Goal: Task Accomplishment & Management: Use online tool/utility

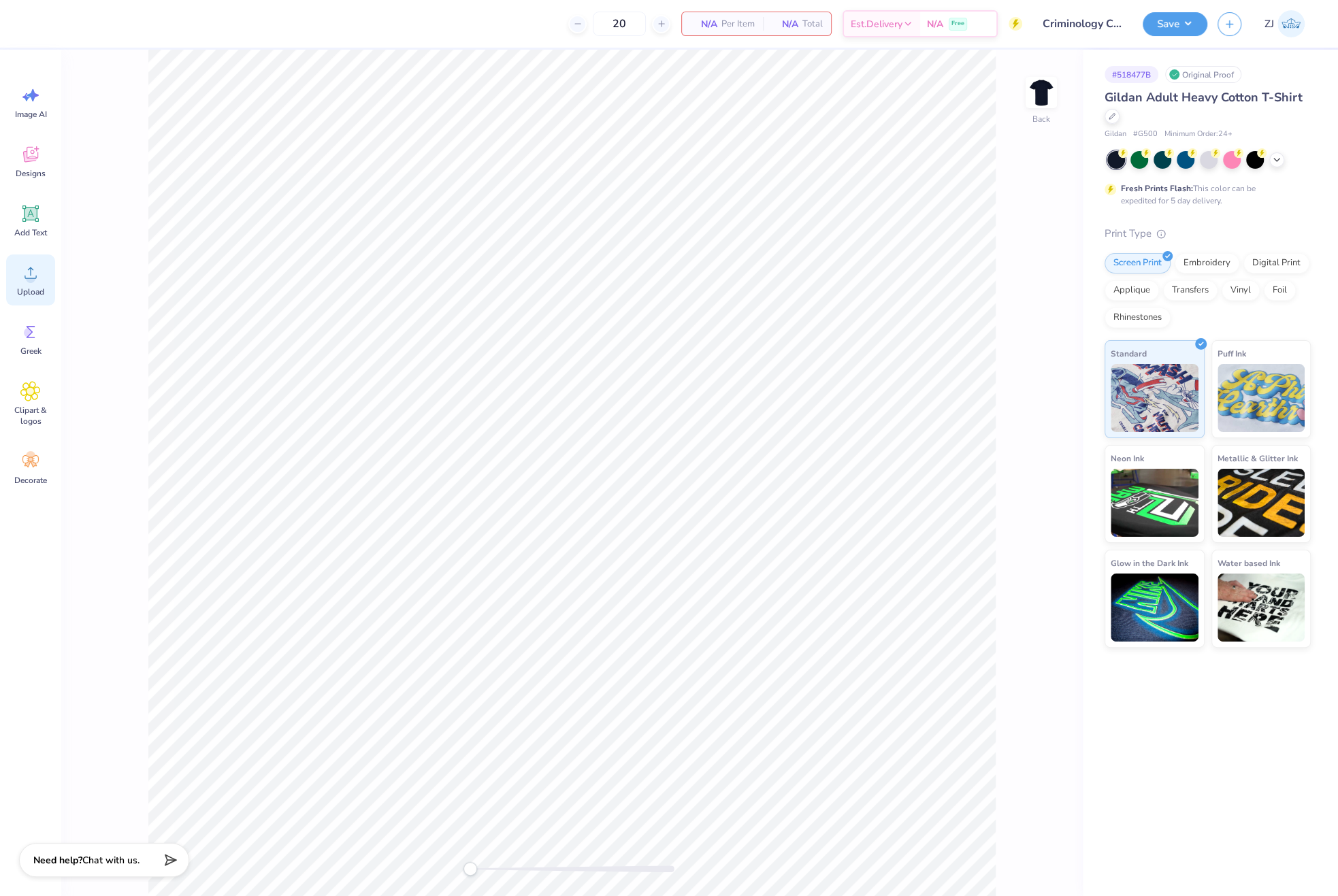
click at [27, 267] on icon at bounding box center [31, 272] width 21 height 21
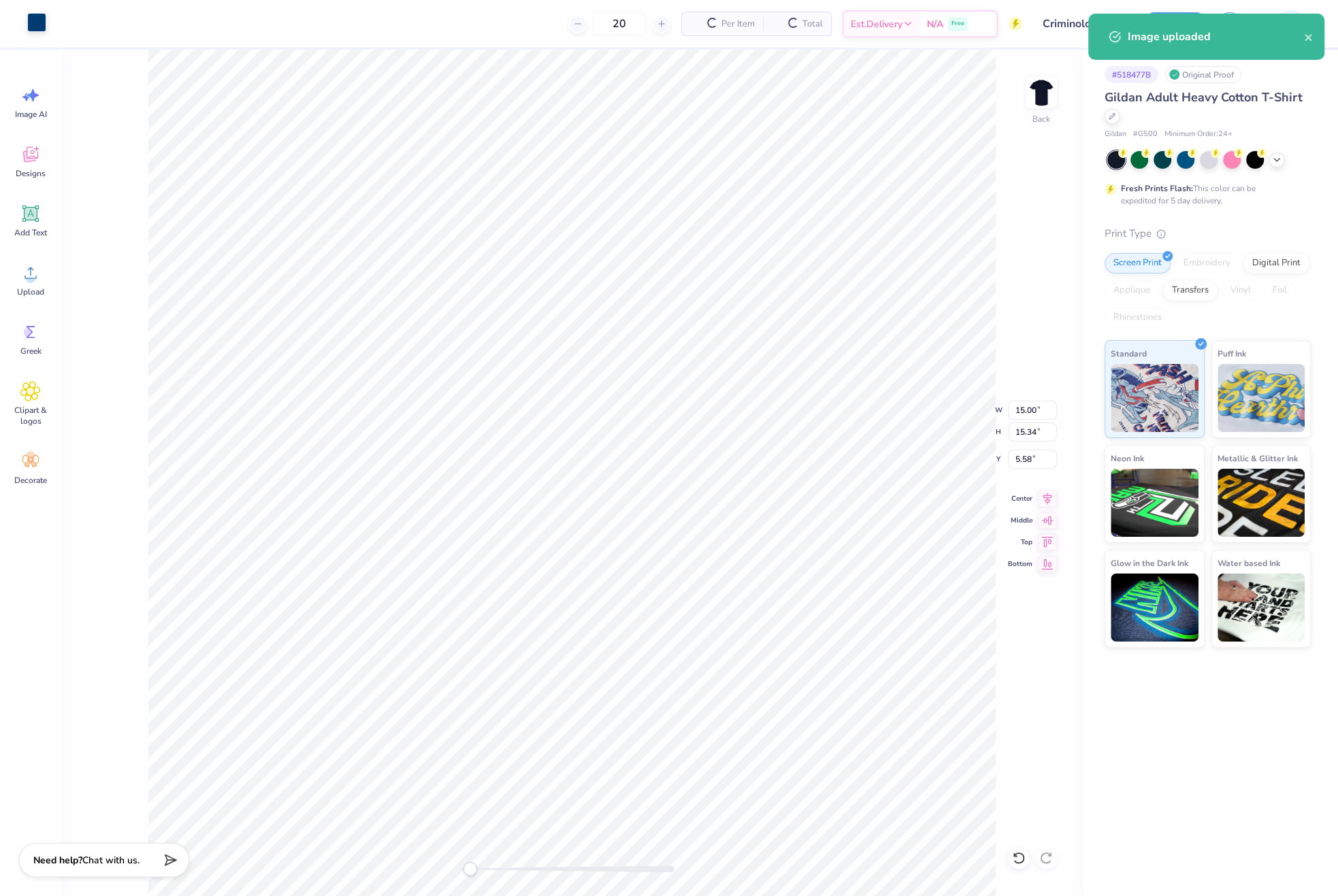
click at [37, 31] on div at bounding box center [37, 22] width 19 height 19
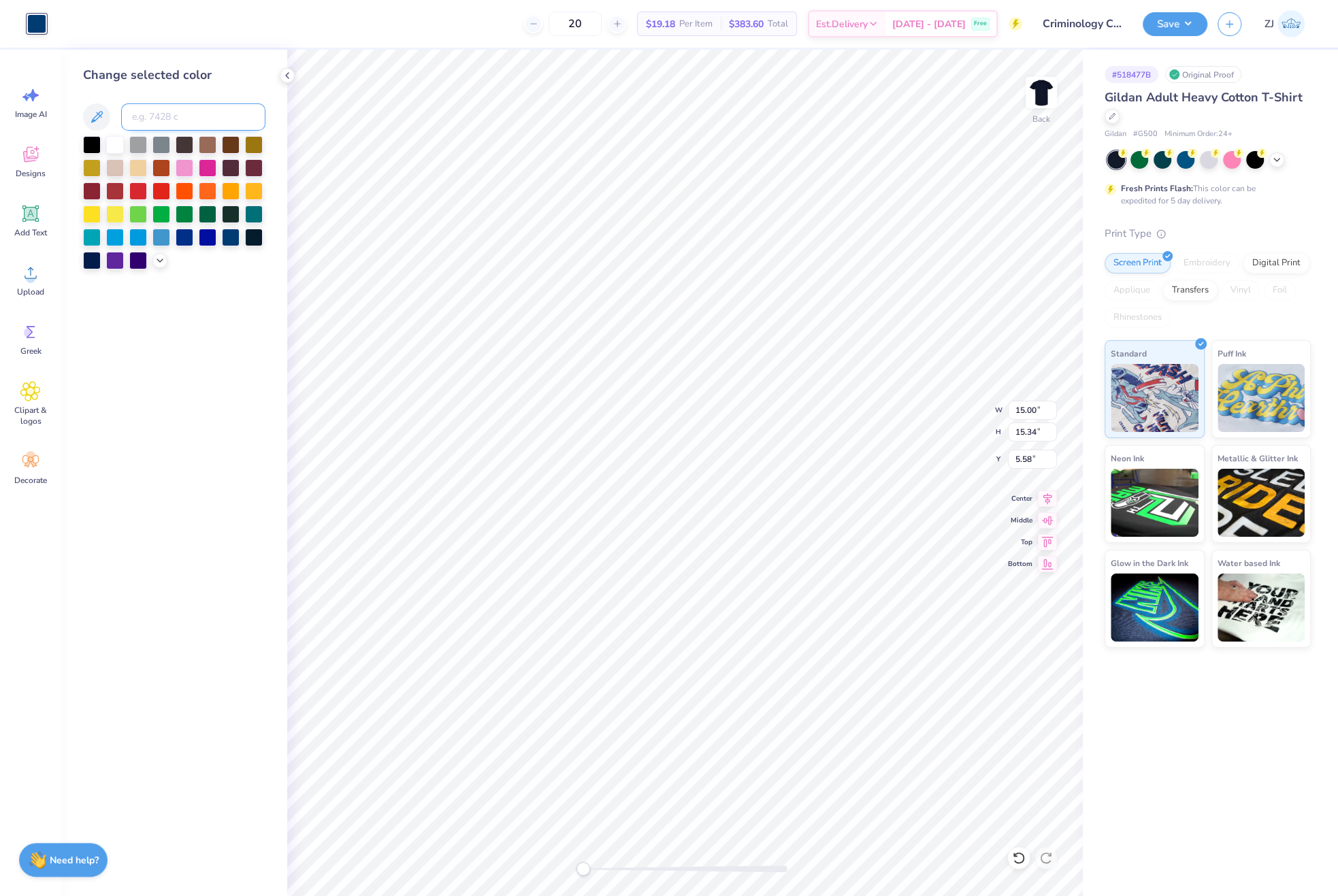
click at [163, 117] on input at bounding box center [193, 117] width 144 height 28
type input "285"
click at [1036, 425] on input "15.34" at bounding box center [1032, 431] width 49 height 19
type input "3.5"
type input "3.42"
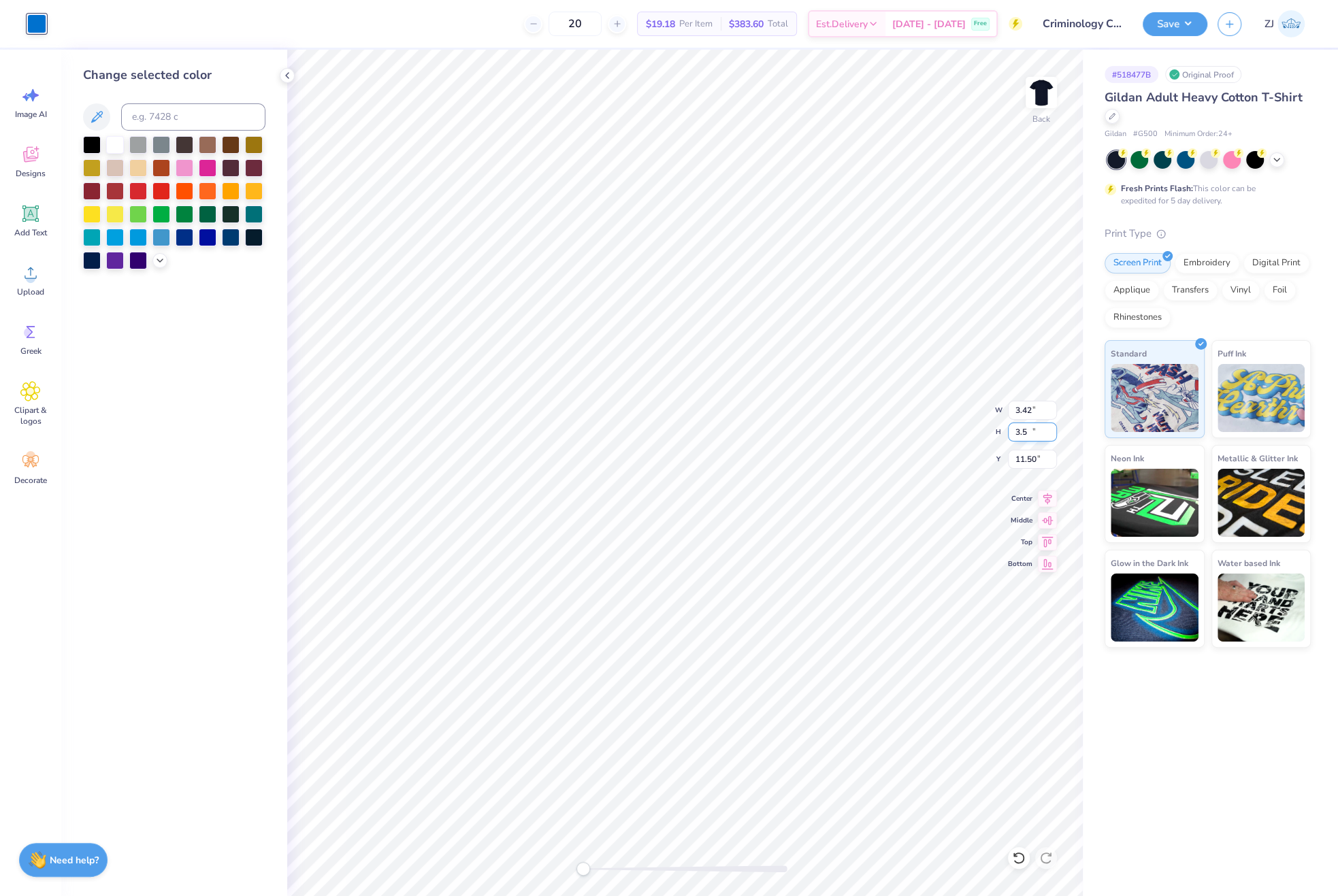
type input "3.50"
type input "11.50"
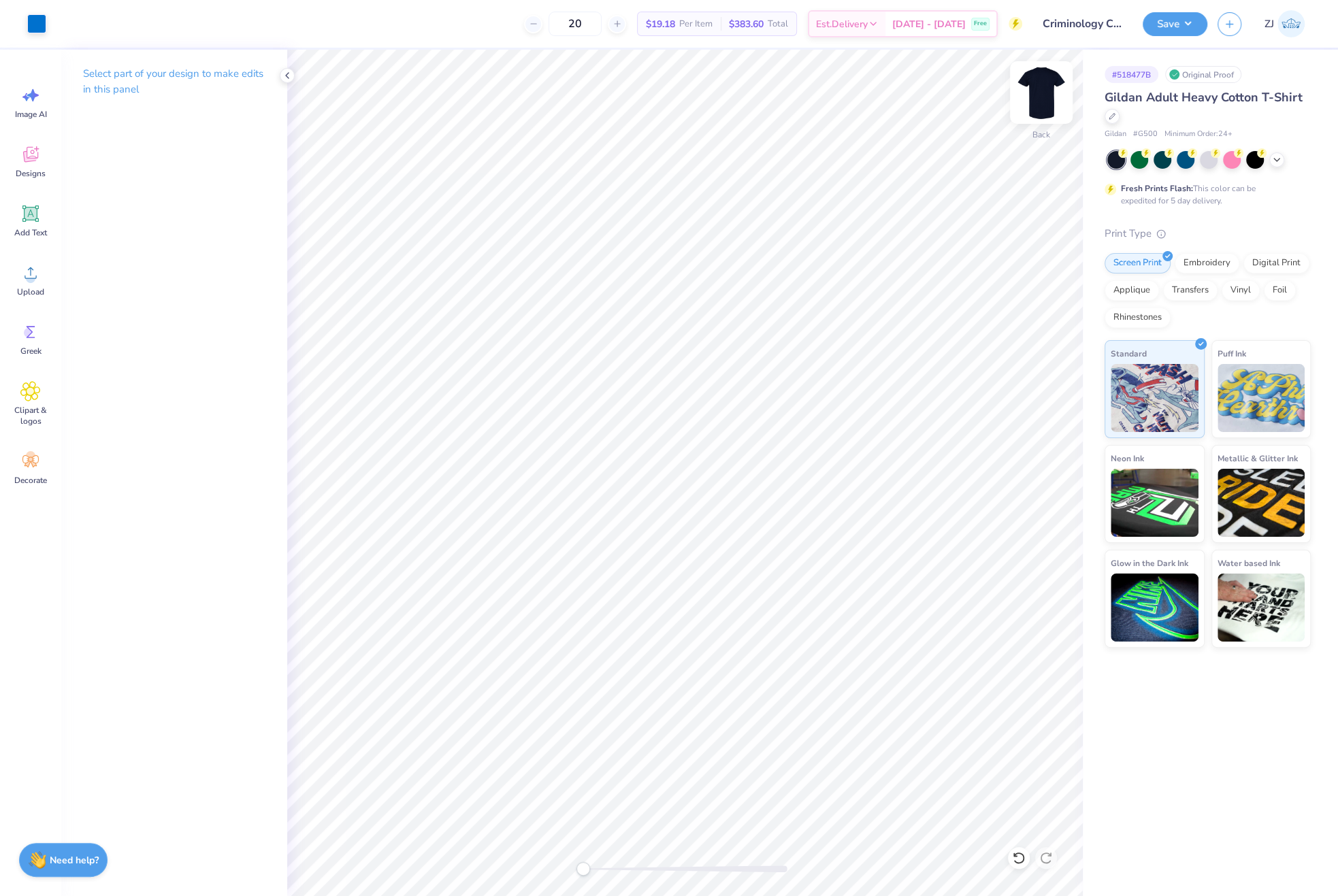
click at [1042, 100] on img at bounding box center [1041, 92] width 54 height 54
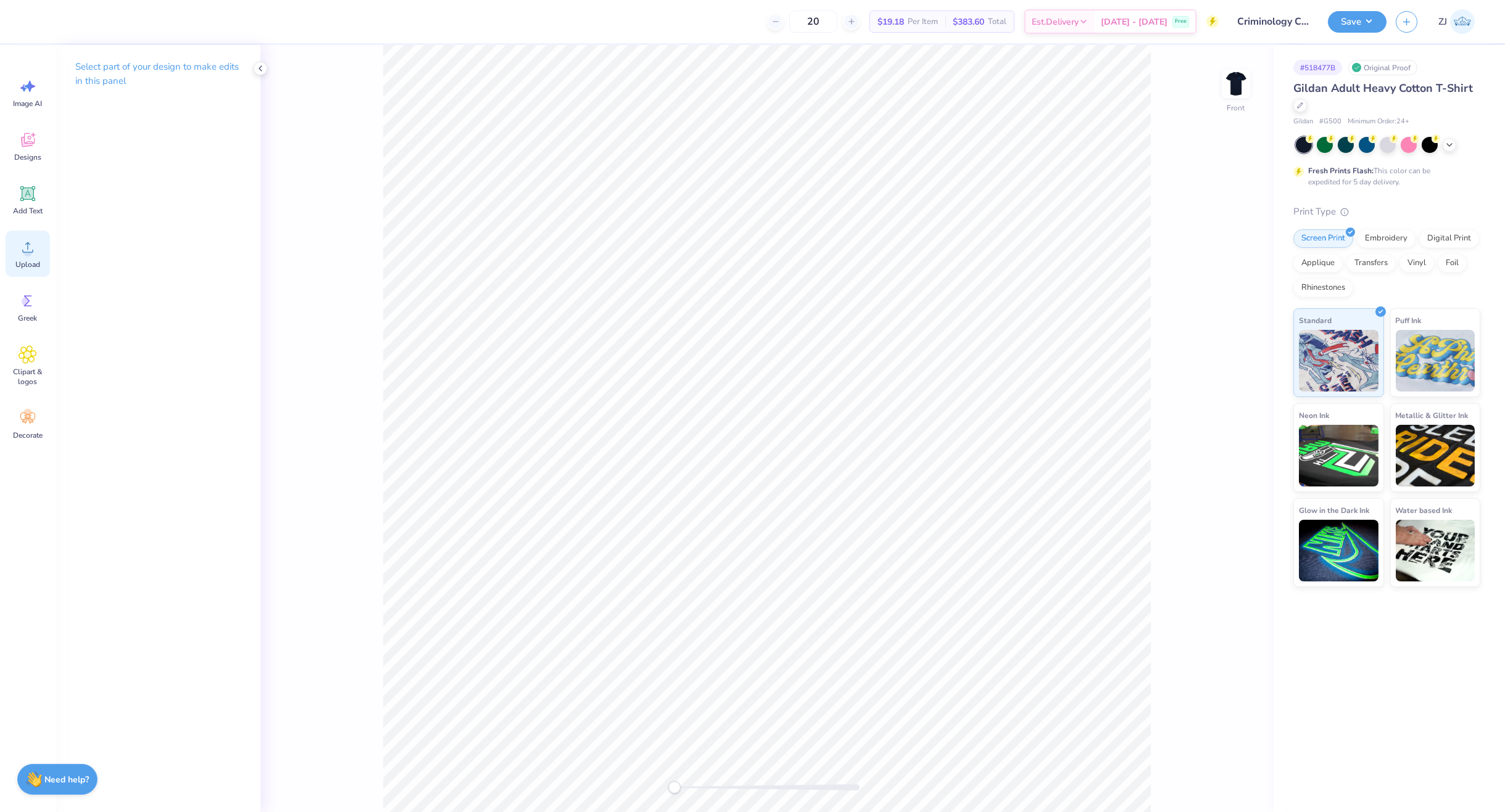
click at [29, 254] on circle at bounding box center [28, 252] width 9 height 9
click at [1212, 396] on input "17.60" at bounding box center [1229, 391] width 45 height 17
type input "13"
type input "10.82"
type input "13.00"
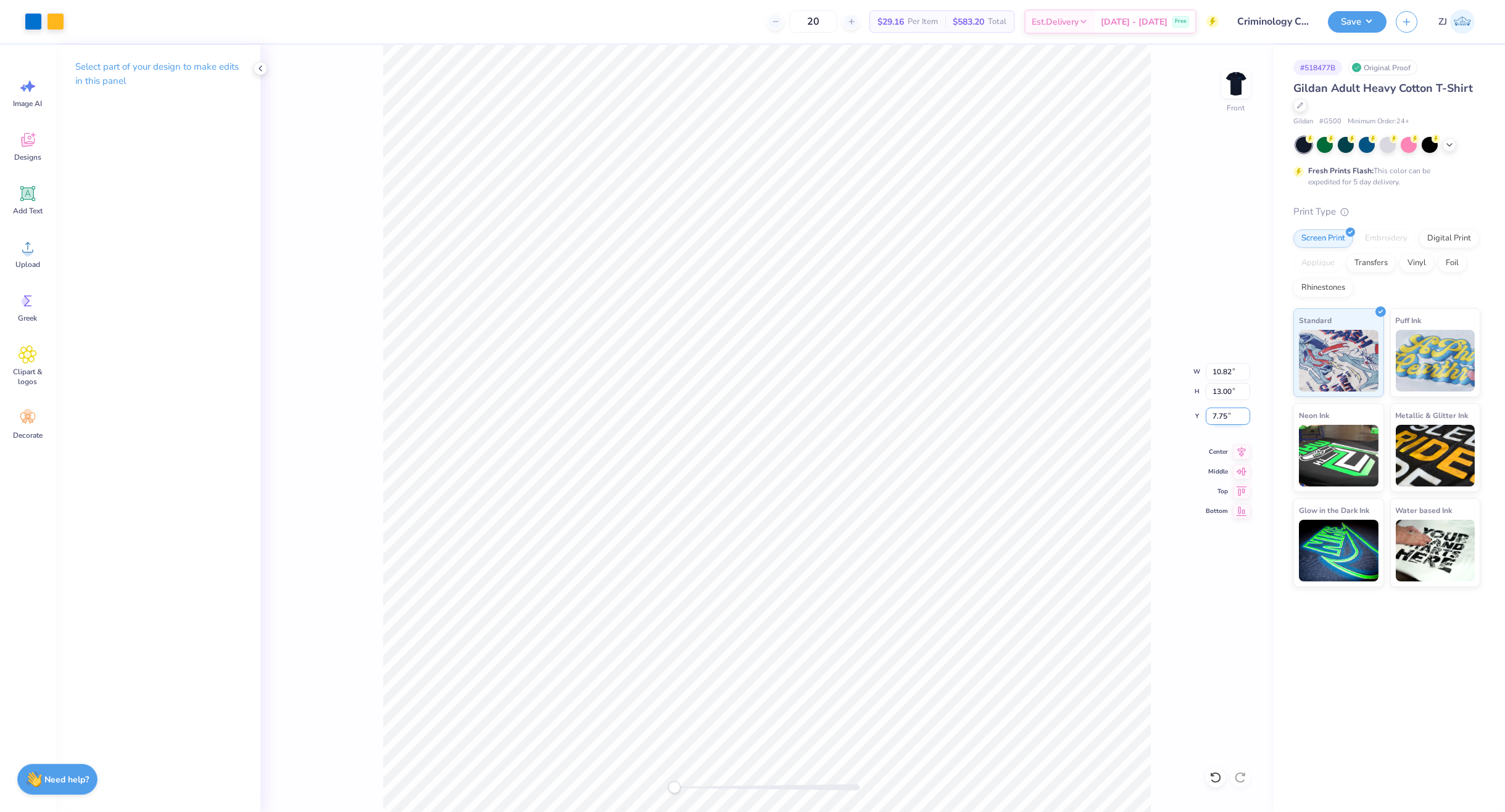
click at [1212, 416] on input "7.75" at bounding box center [1229, 416] width 45 height 17
type input "3"
click at [1212, 369] on input "10.82" at bounding box center [1229, 371] width 45 height 17
type input "10.00"
type input "12.01"
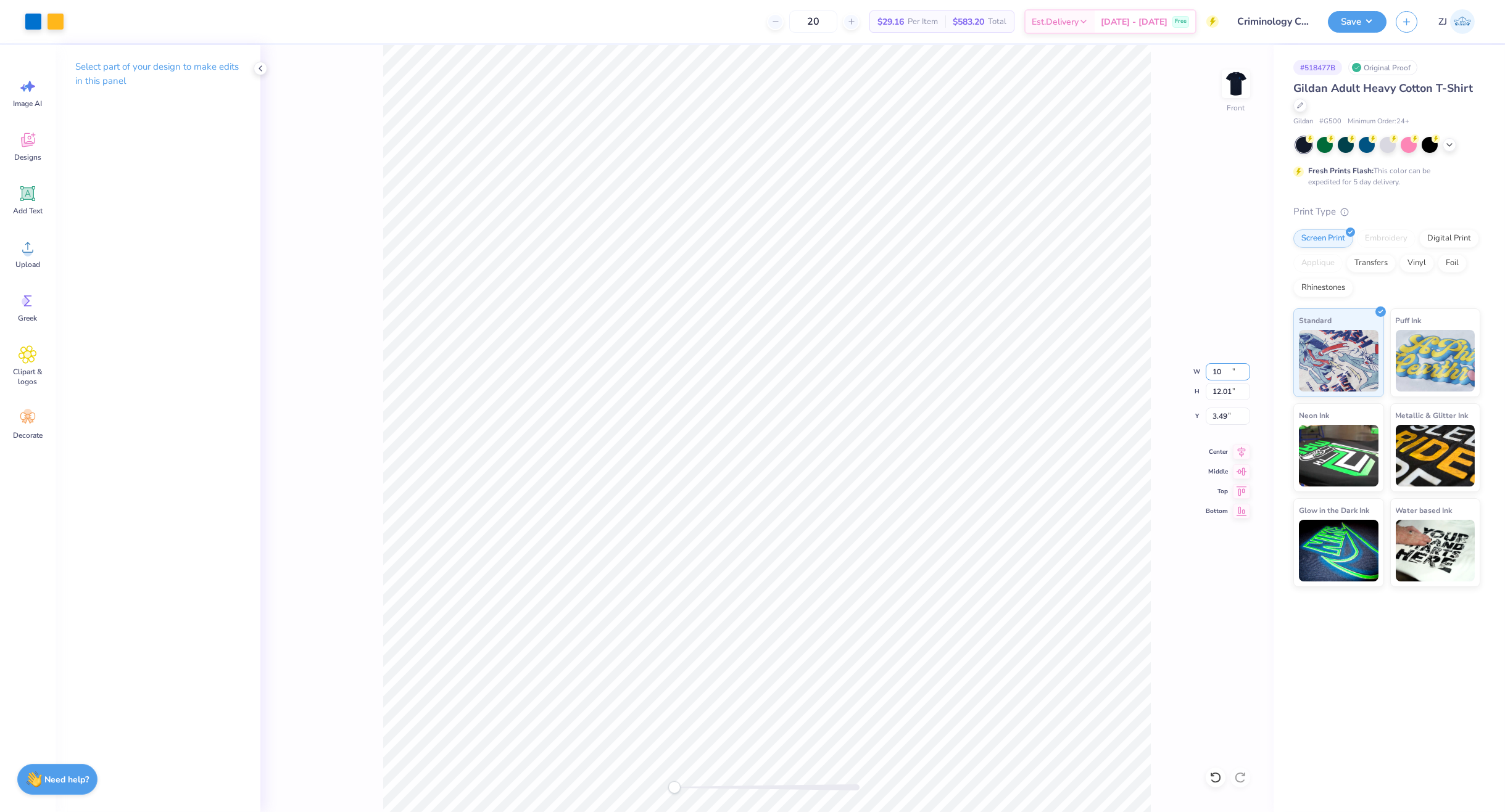
type input "3.49"
click at [1212, 370] on input "10.00" at bounding box center [1229, 371] width 45 height 17
type input "11.00"
type input "13.22"
click at [1212, 414] on input "2.89" at bounding box center [1229, 416] width 45 height 17
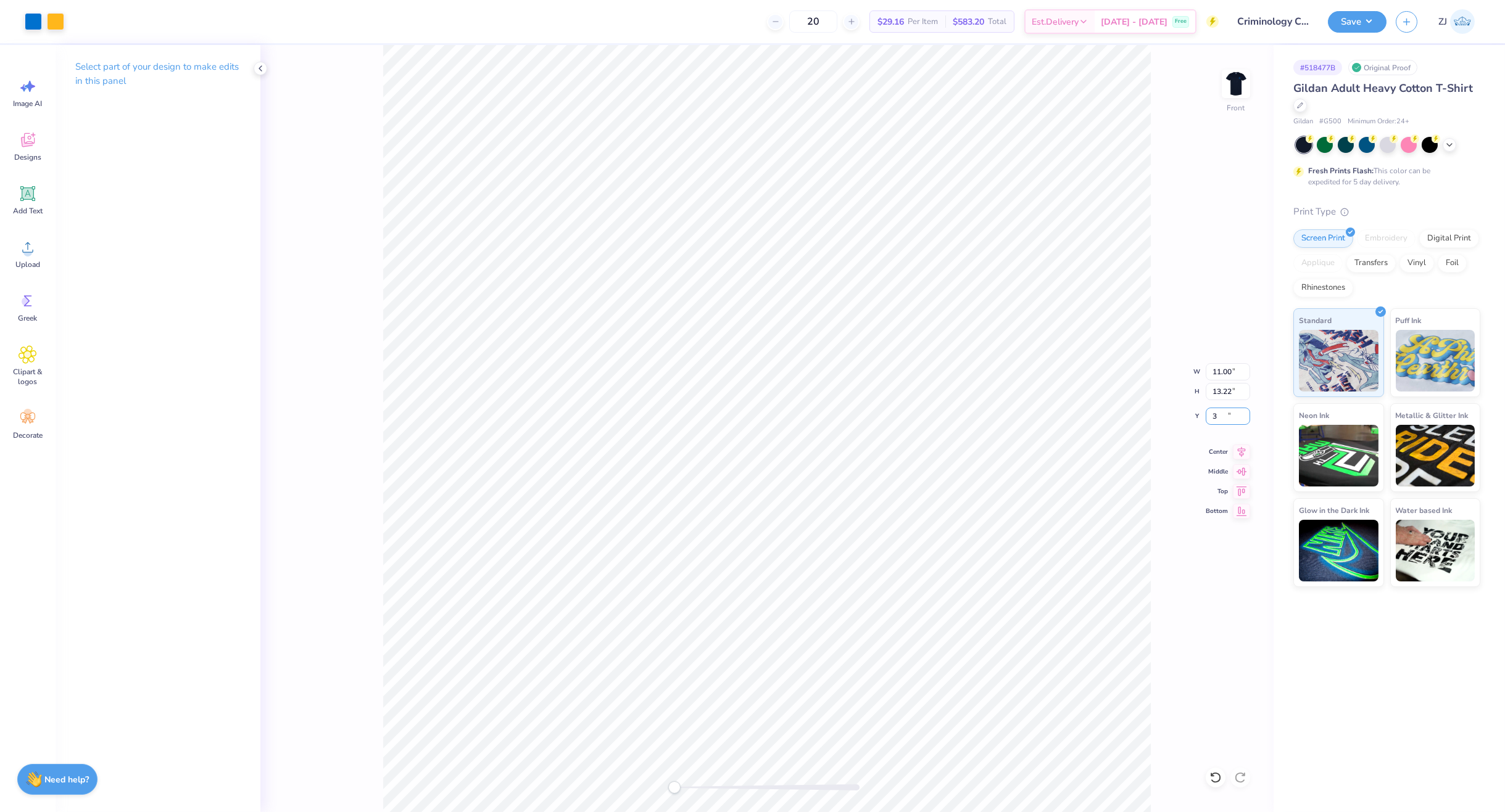
type input "3"
click at [1212, 36] on div "Save ZJ" at bounding box center [1416, 21] width 177 height 43
click at [1212, 20] on button "Save" at bounding box center [1357, 20] width 59 height 21
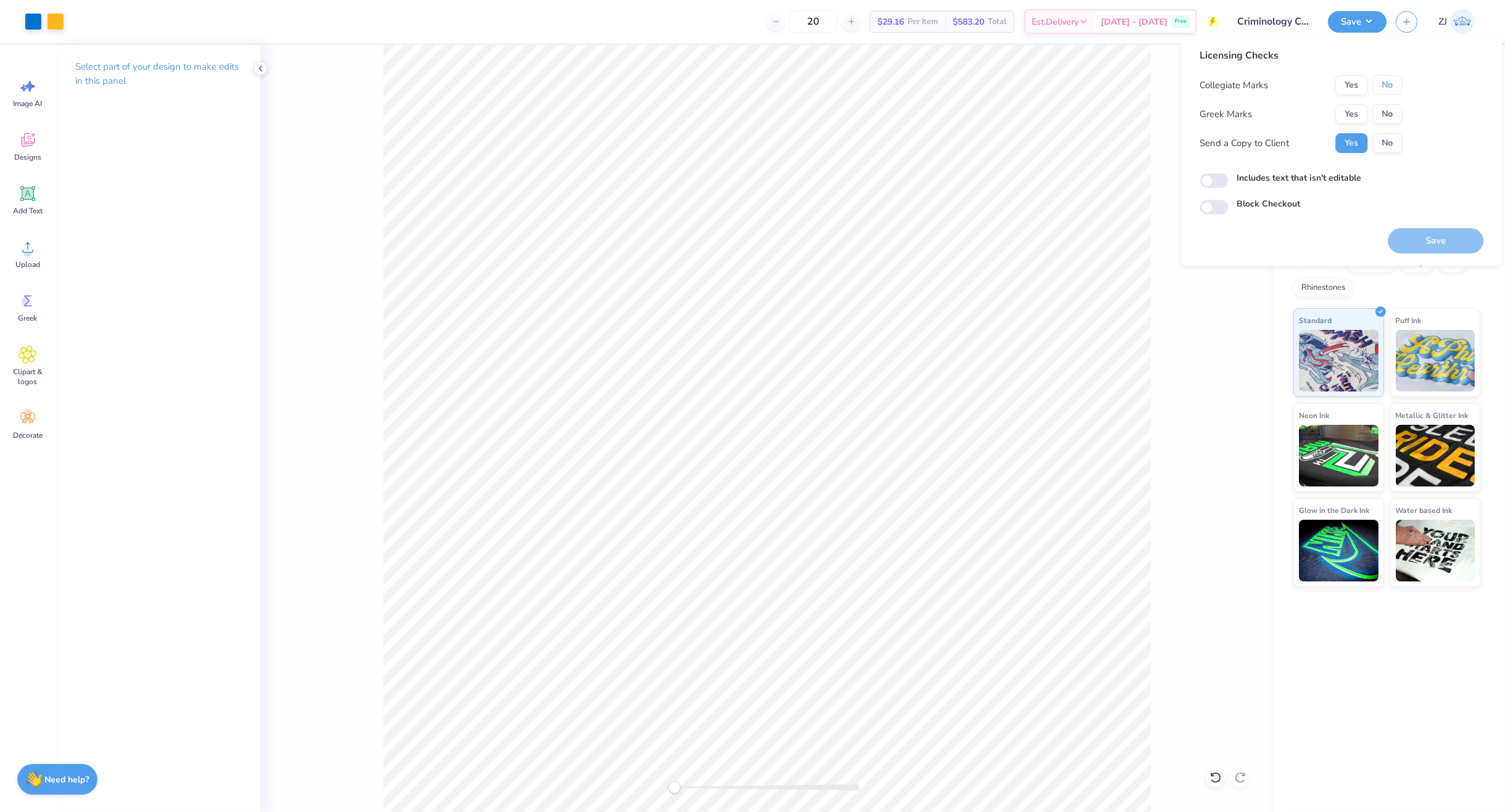
drag, startPoint x: 1382, startPoint y: 82, endPoint x: 1383, endPoint y: 100, distance: 18.0
click at [1212, 84] on button "No" at bounding box center [1387, 85] width 30 height 20
click at [1212, 114] on button "No" at bounding box center [1387, 114] width 30 height 20
click at [1212, 184] on input "Includes text that isn't editable" at bounding box center [1214, 181] width 29 height 15
checkbox input "true"
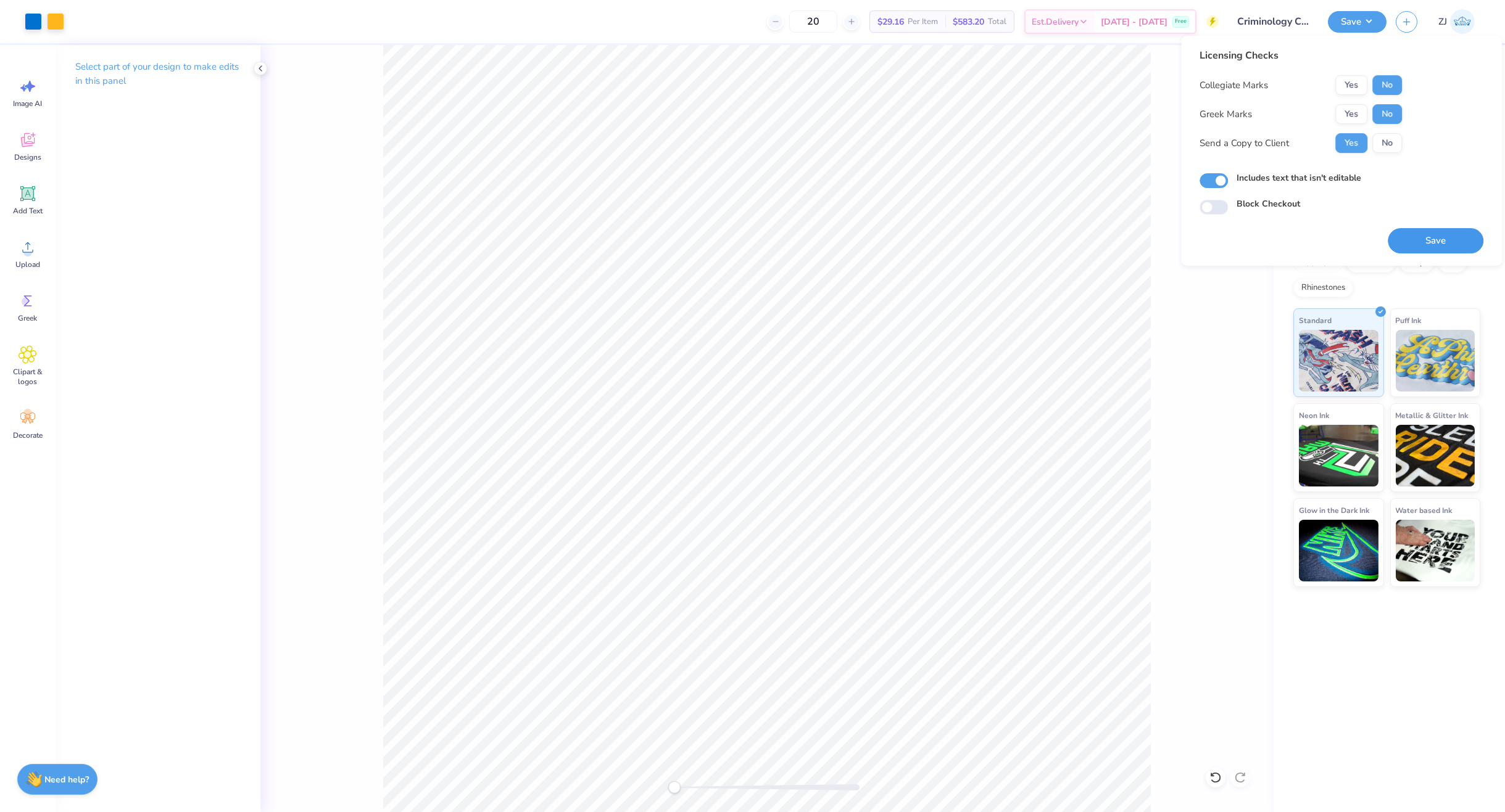
click at [1212, 235] on button "Save" at bounding box center [1435, 241] width 96 height 25
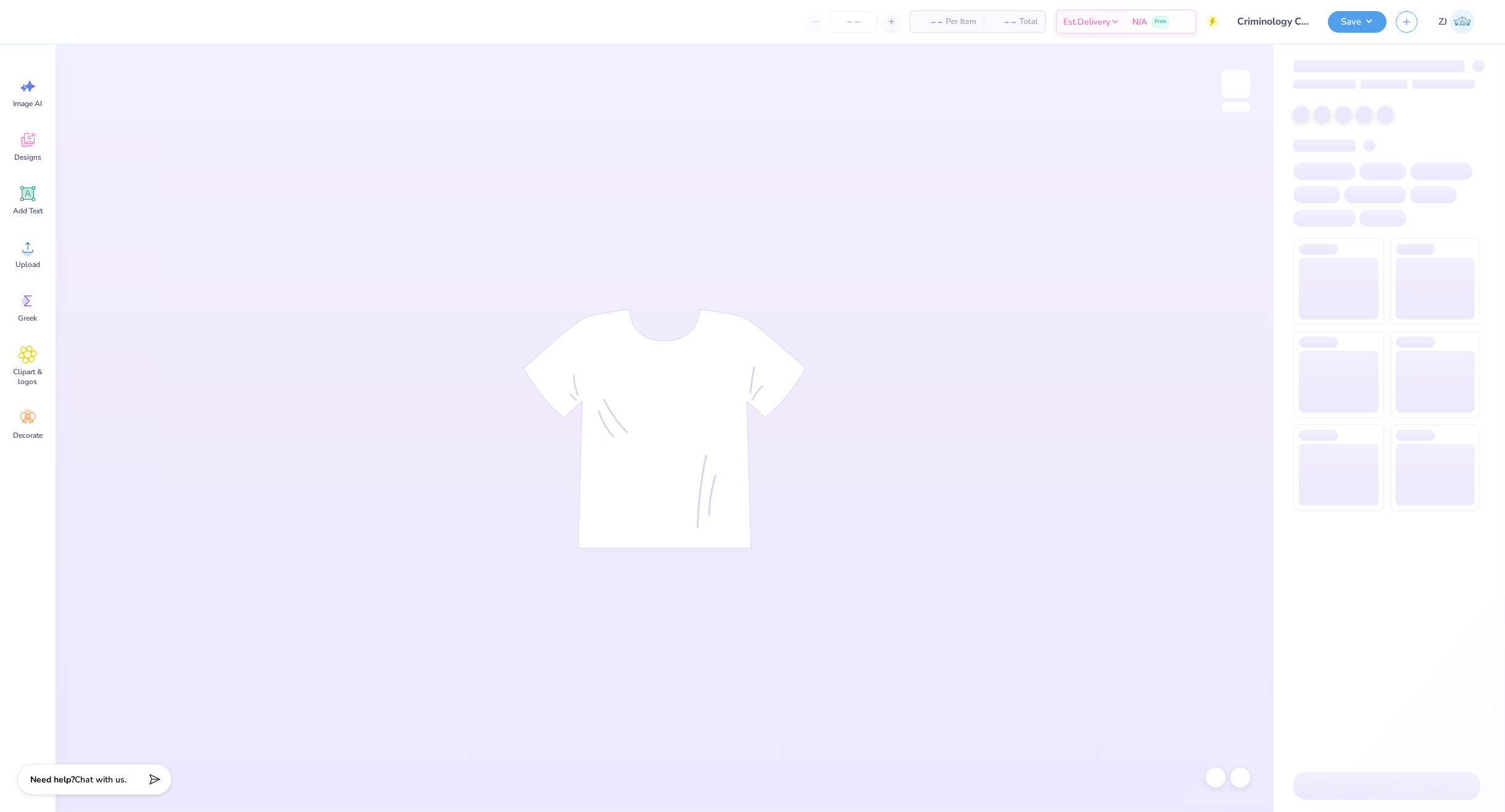
type input "Criminology Club Merch!"
type input "20"
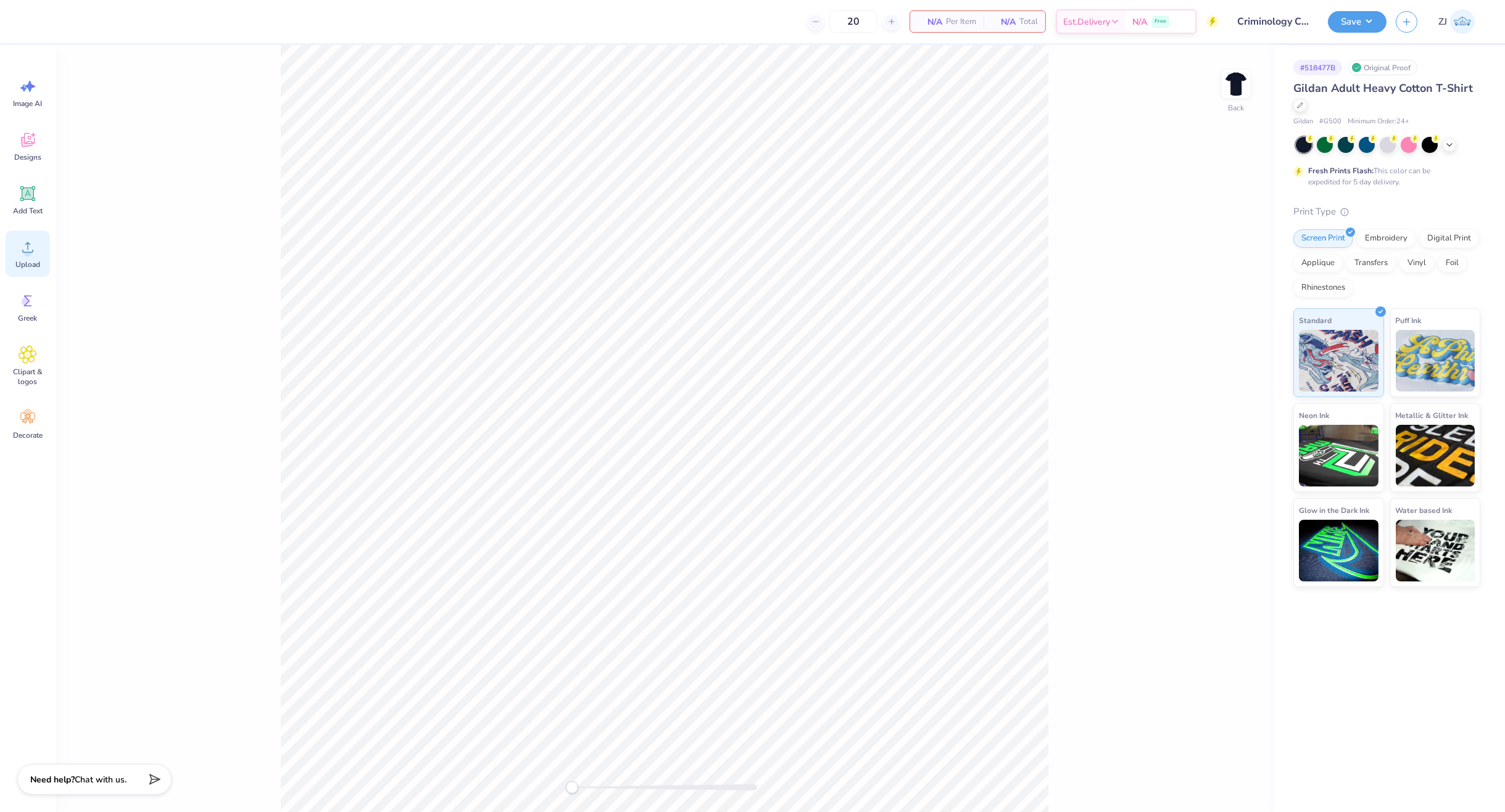
click at [26, 247] on icon at bounding box center [28, 247] width 19 height 19
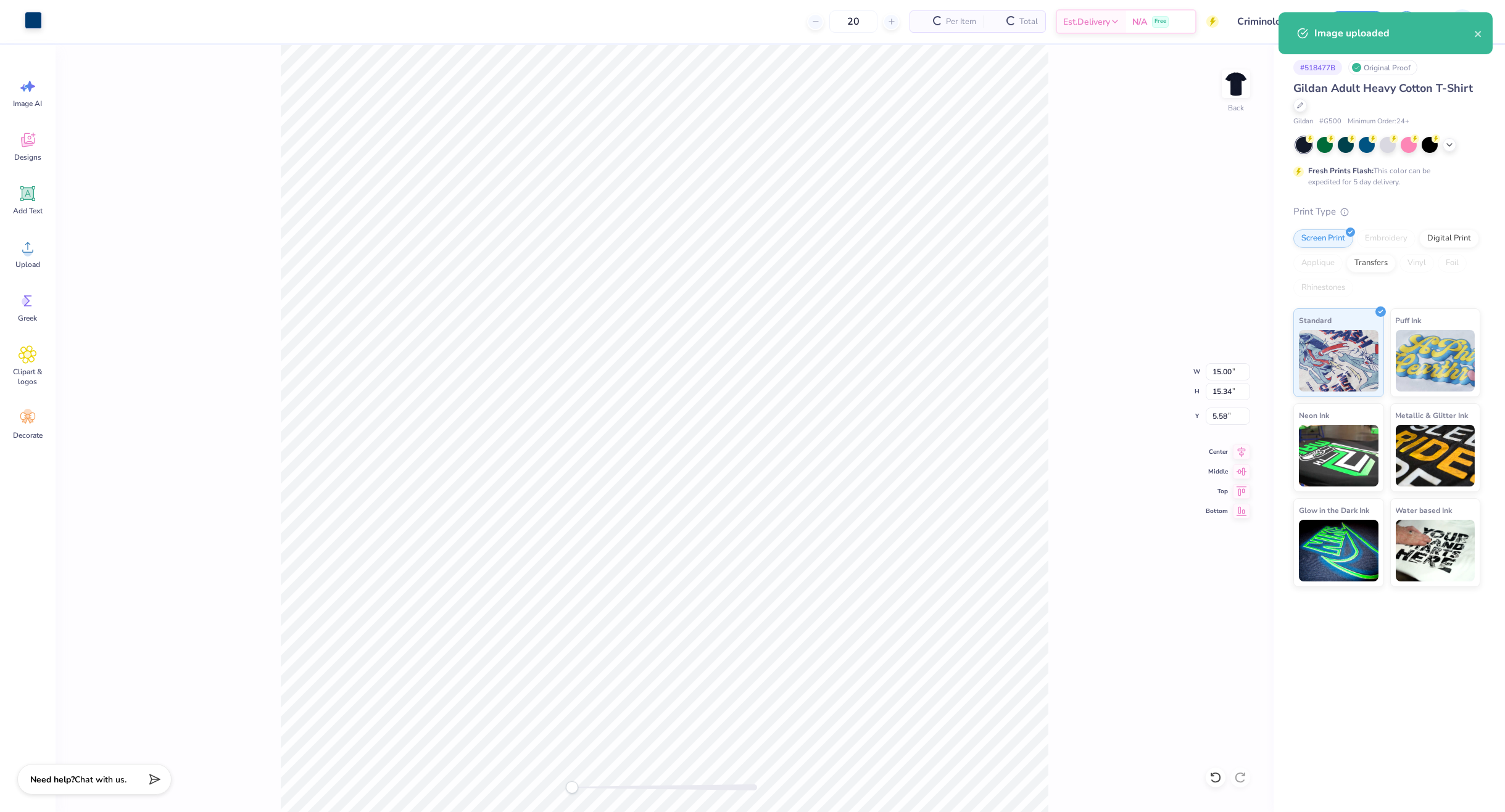
click at [27, 20] on div at bounding box center [33, 20] width 17 height 17
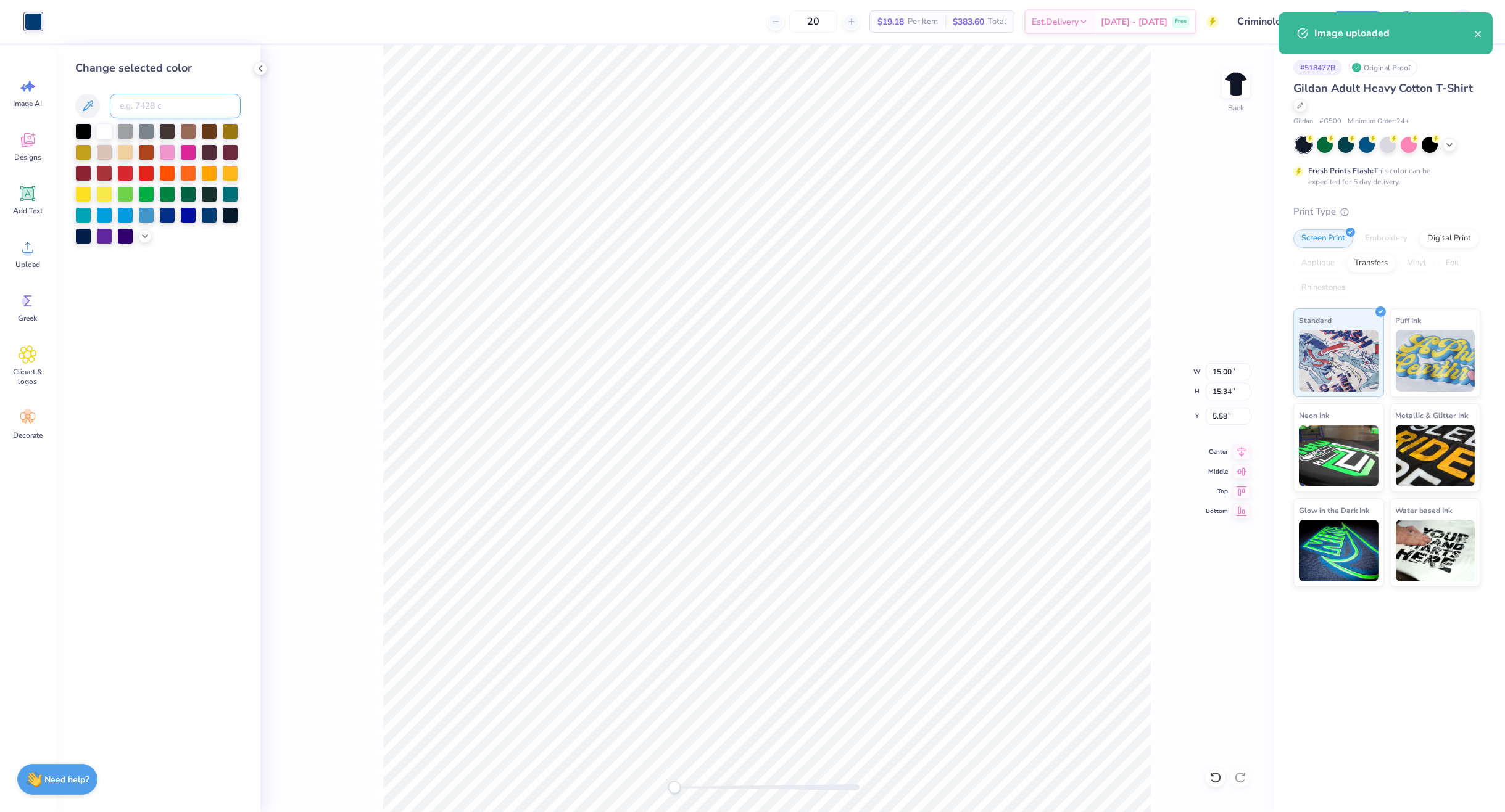
click at [150, 102] on input at bounding box center [175, 106] width 131 height 25
type input "285"
click at [1225, 390] on input "15.34" at bounding box center [1229, 391] width 45 height 17
type input "3.5"
type input "3.42"
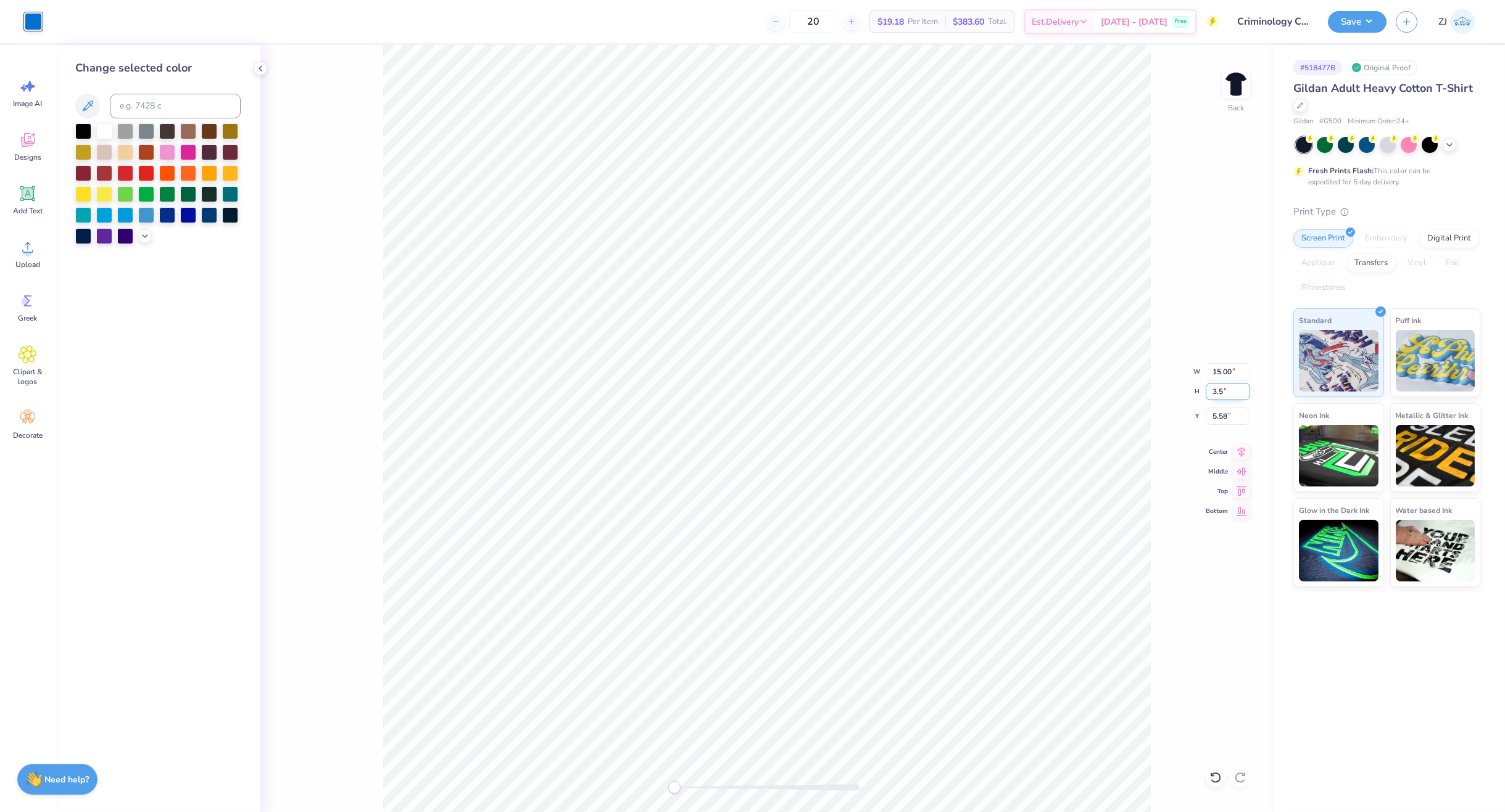
type input "3.50"
type input "11.50"
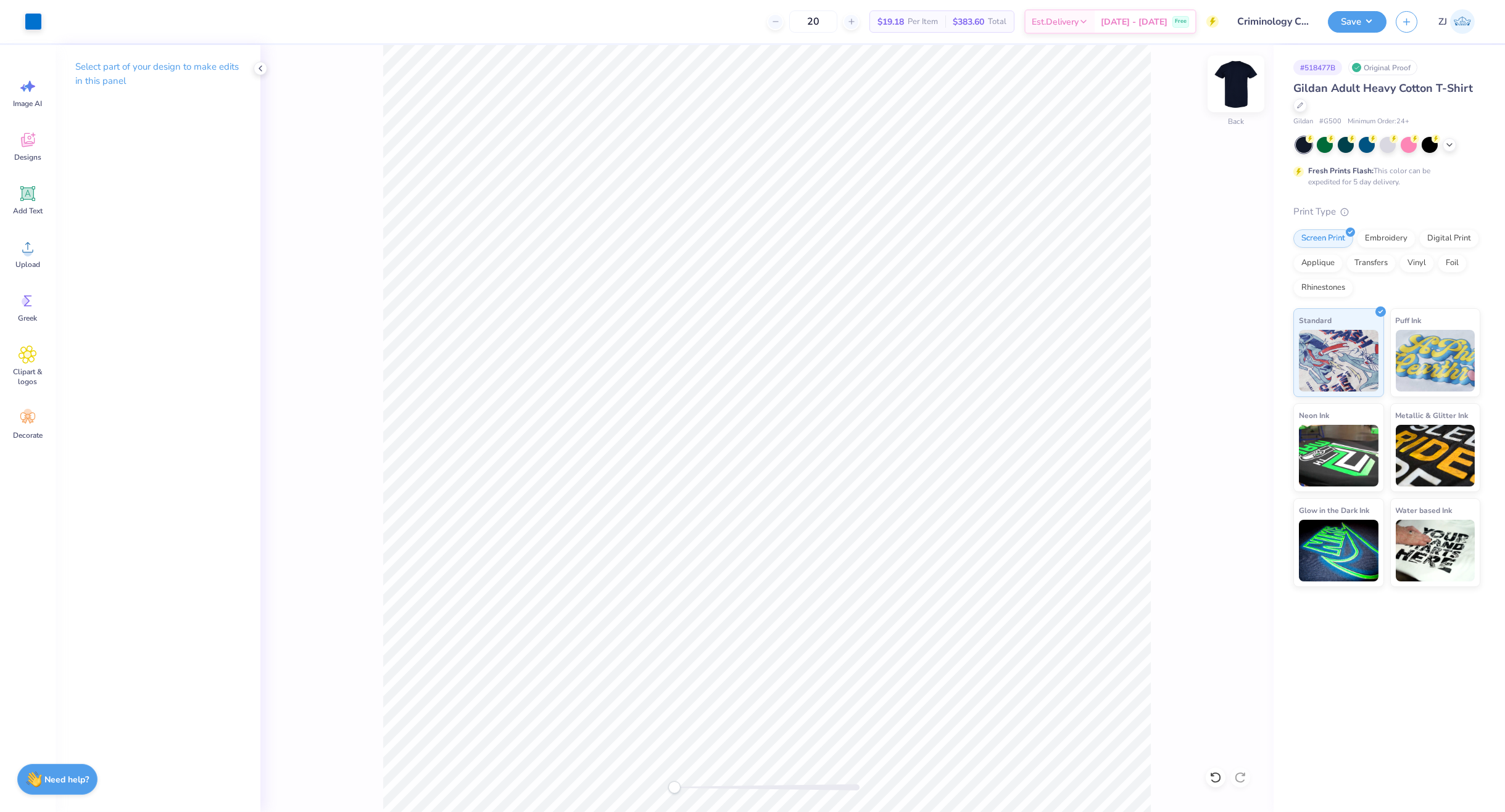
click at [1240, 86] on img at bounding box center [1236, 83] width 49 height 49
click at [32, 255] on icon at bounding box center [28, 247] width 19 height 19
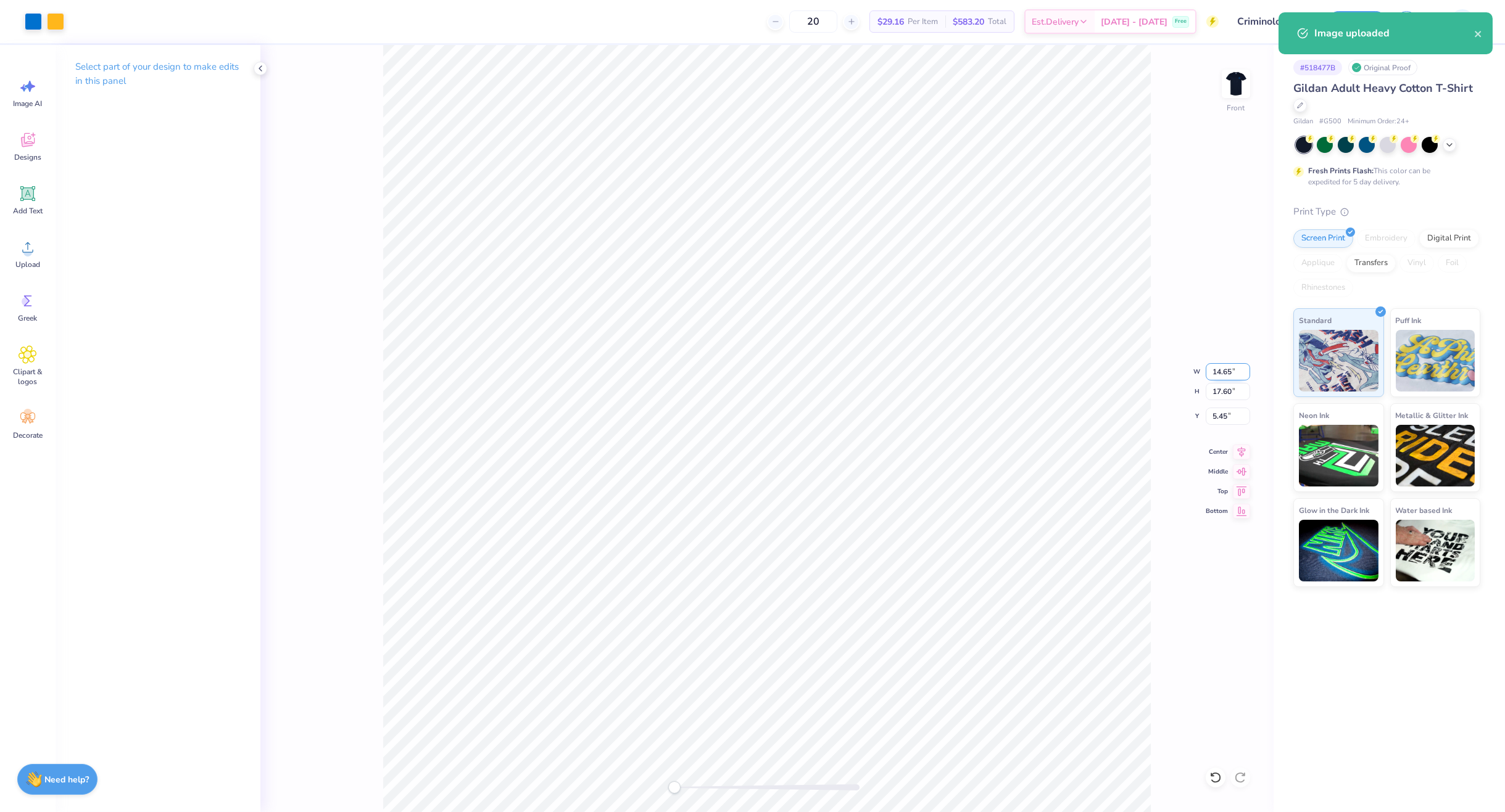
click at [1229, 372] on input "14.65" at bounding box center [1229, 371] width 45 height 17
type input "11.00"
type input "13.22"
click at [1238, 411] on input "7.64" at bounding box center [1229, 416] width 45 height 17
type input "3"
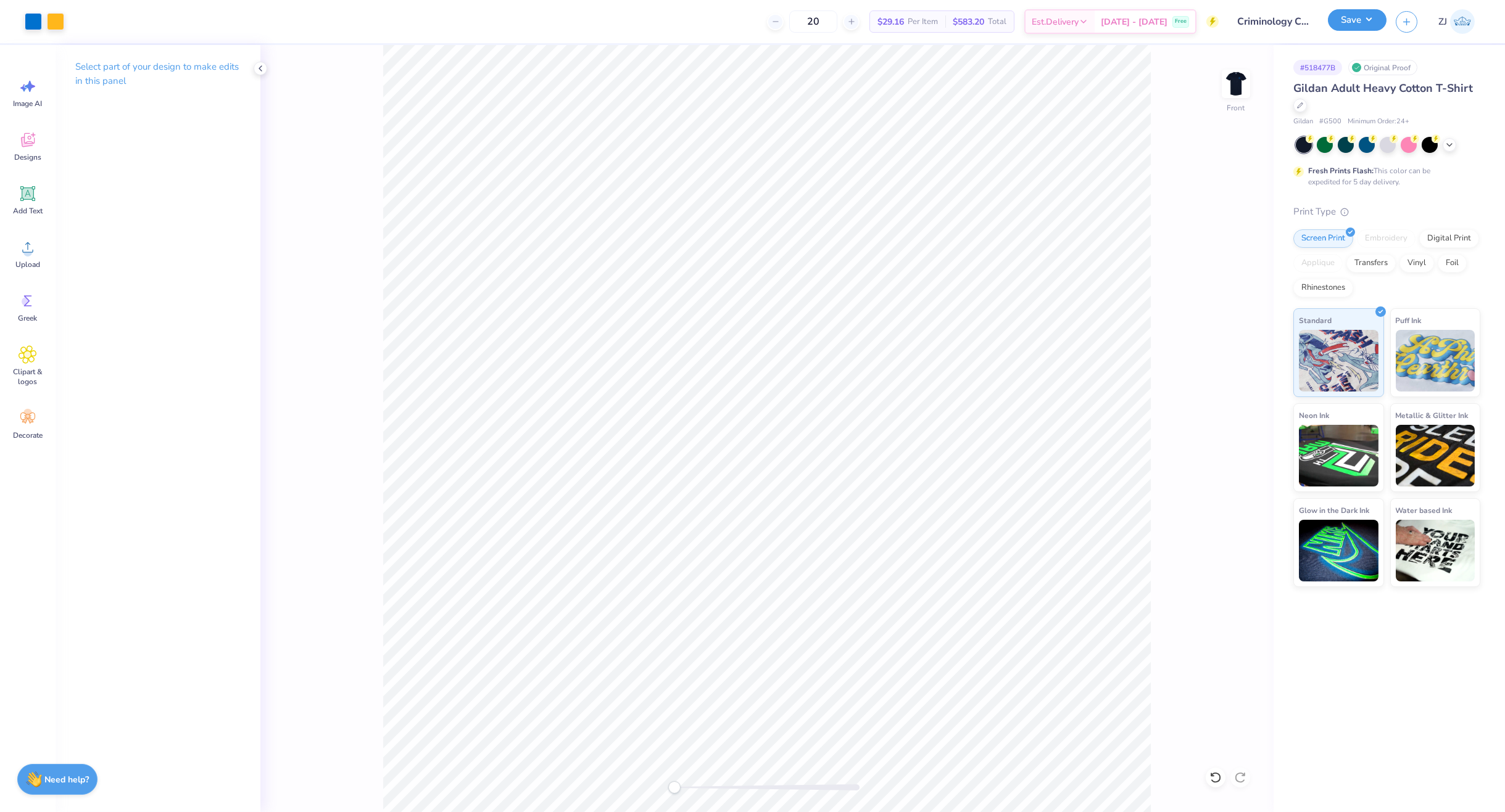
click at [1382, 21] on button "Save" at bounding box center [1357, 20] width 59 height 21
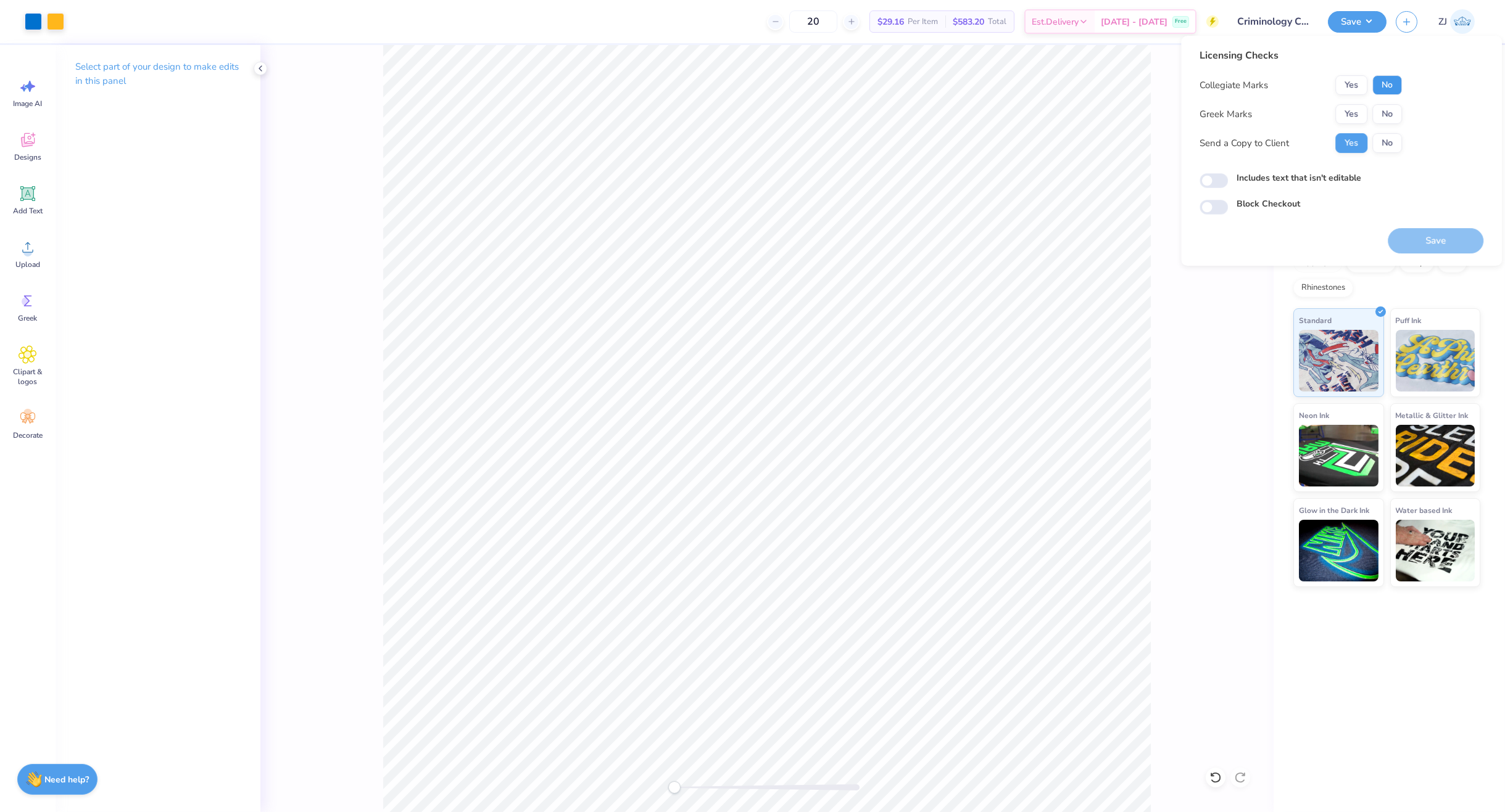
click at [1391, 80] on button "No" at bounding box center [1387, 85] width 30 height 20
click at [1391, 112] on button "No" at bounding box center [1387, 114] width 30 height 20
click at [1229, 178] on div "Includes text that isn't editable" at bounding box center [1341, 179] width 284 height 14
click at [1217, 178] on input "Includes text that isn't editable" at bounding box center [1214, 181] width 29 height 15
checkbox input "true"
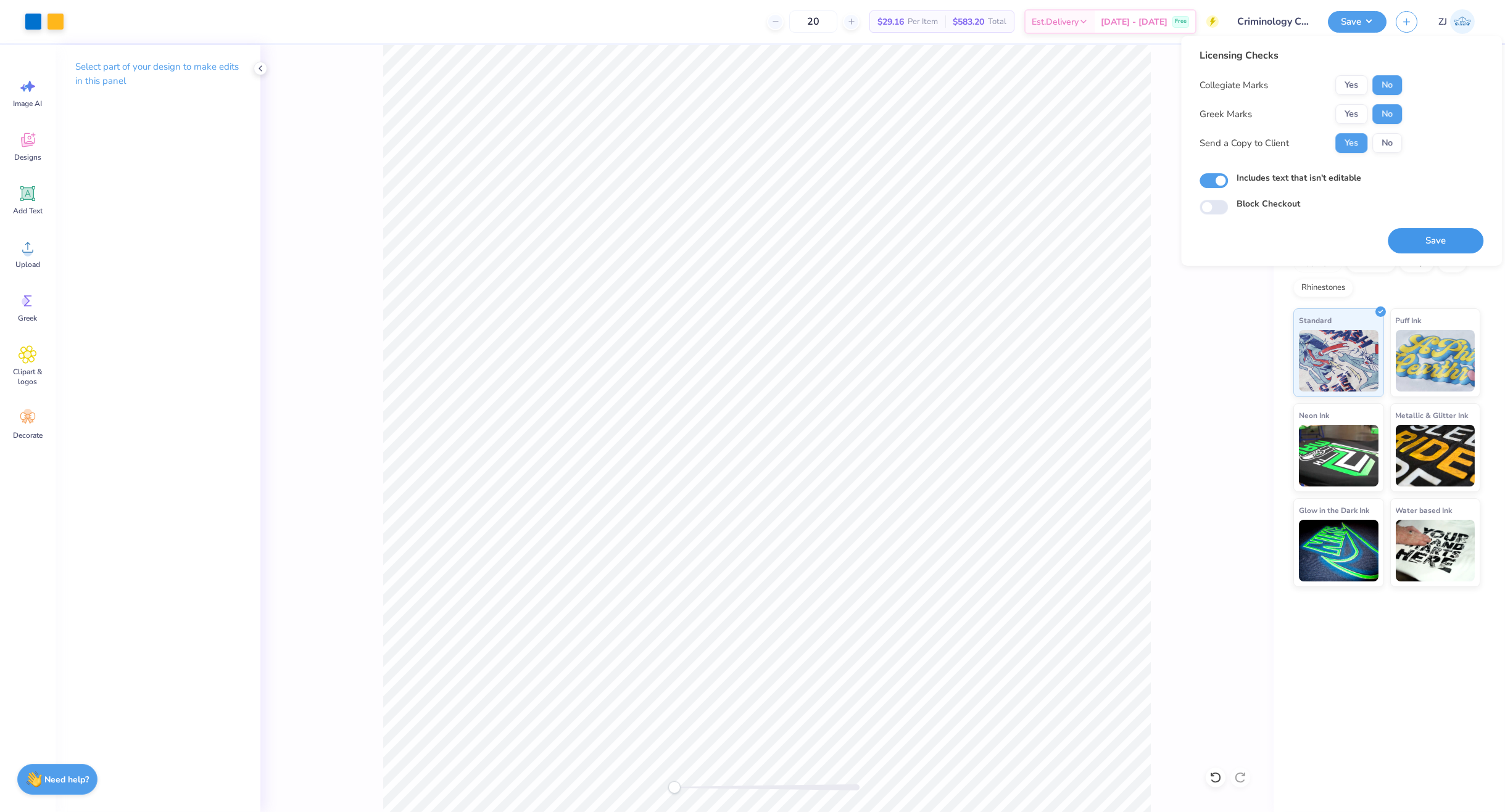
click at [1450, 246] on button "Save" at bounding box center [1435, 241] width 96 height 25
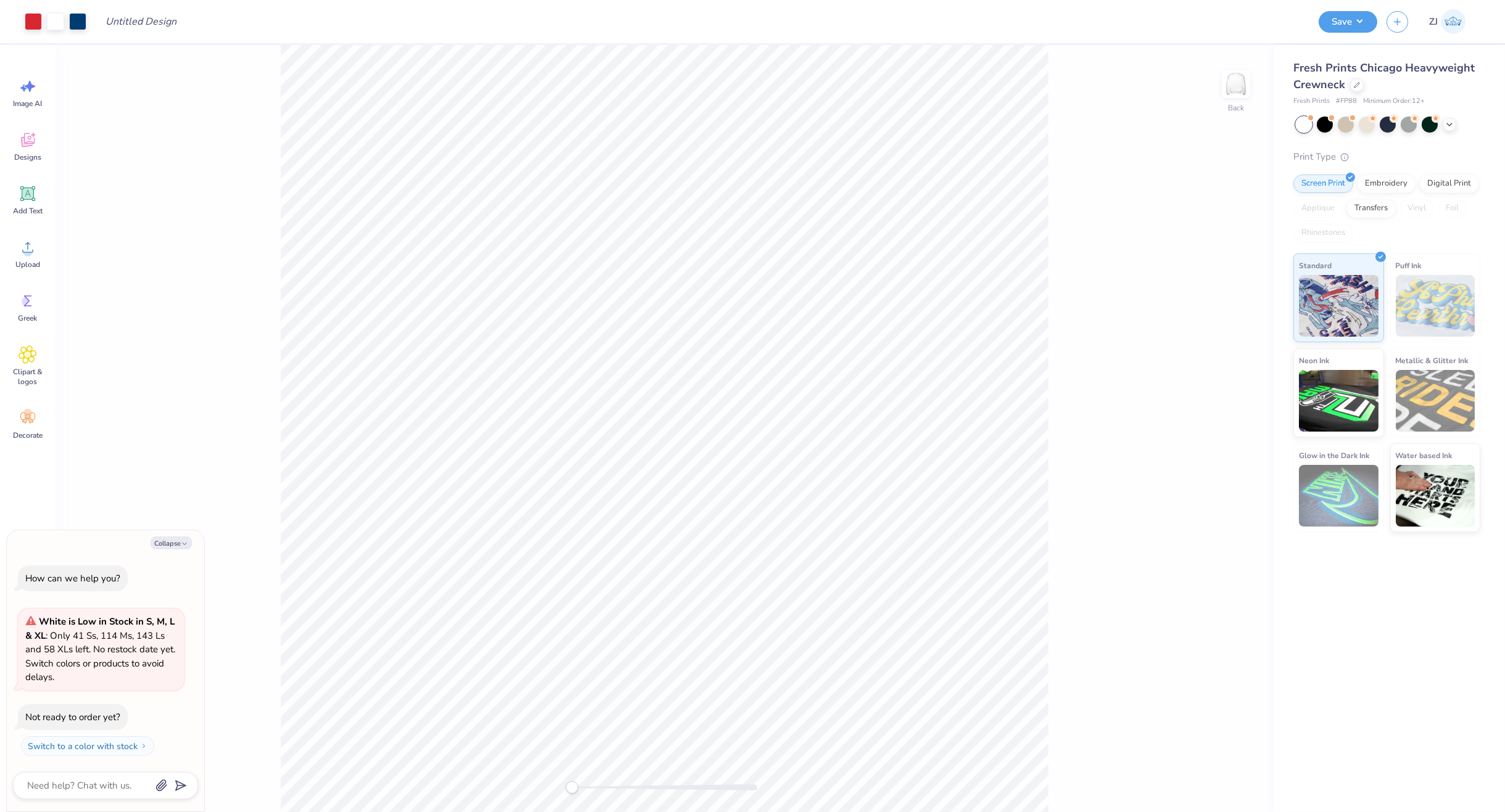
type textarea "x"
click at [731, 466] on li "Download vector" at bounding box center [714, 466] width 97 height 24
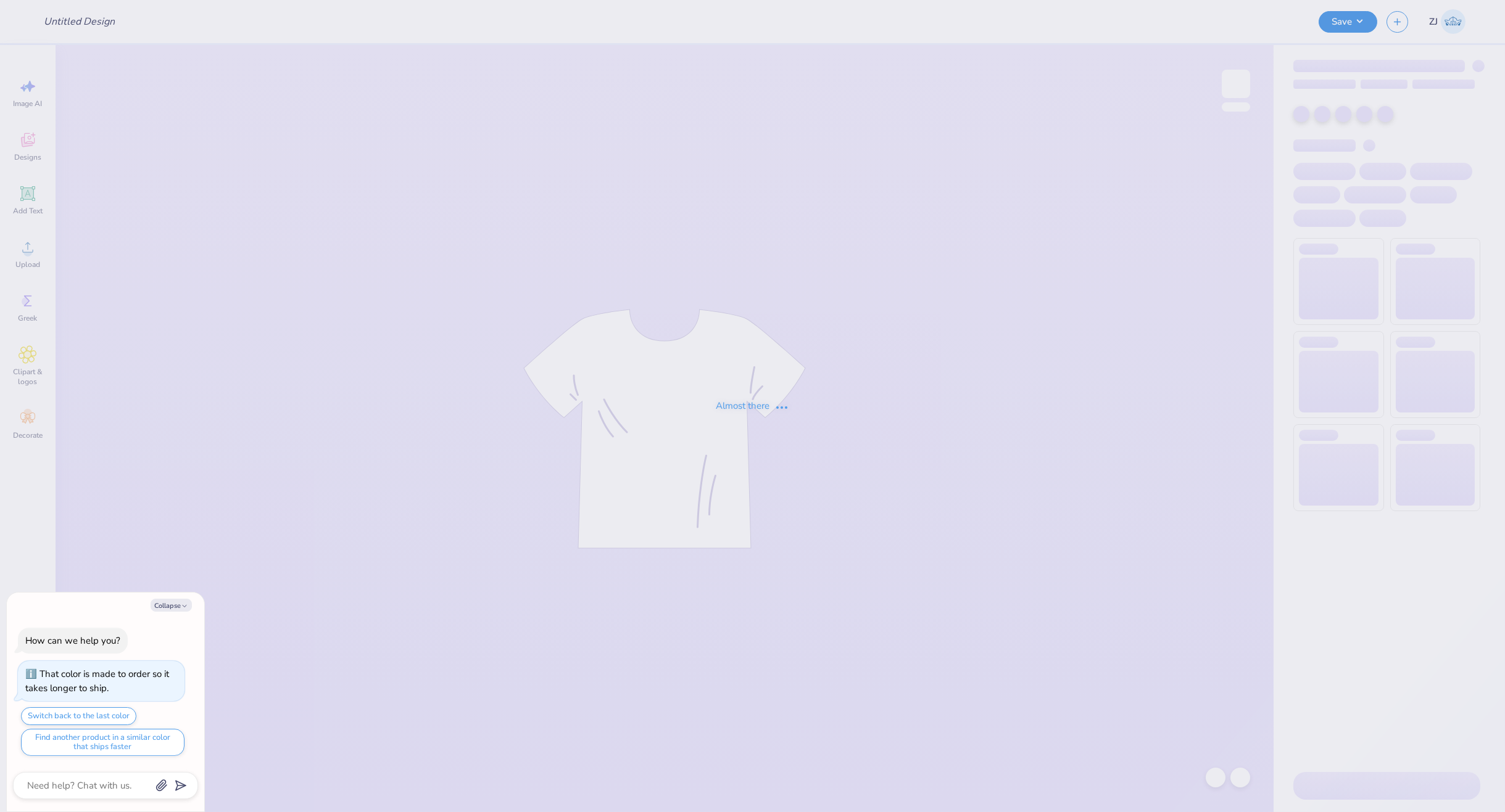
drag, startPoint x: 706, startPoint y: 156, endPoint x: 696, endPoint y: 150, distance: 11.7
type textarea "x"
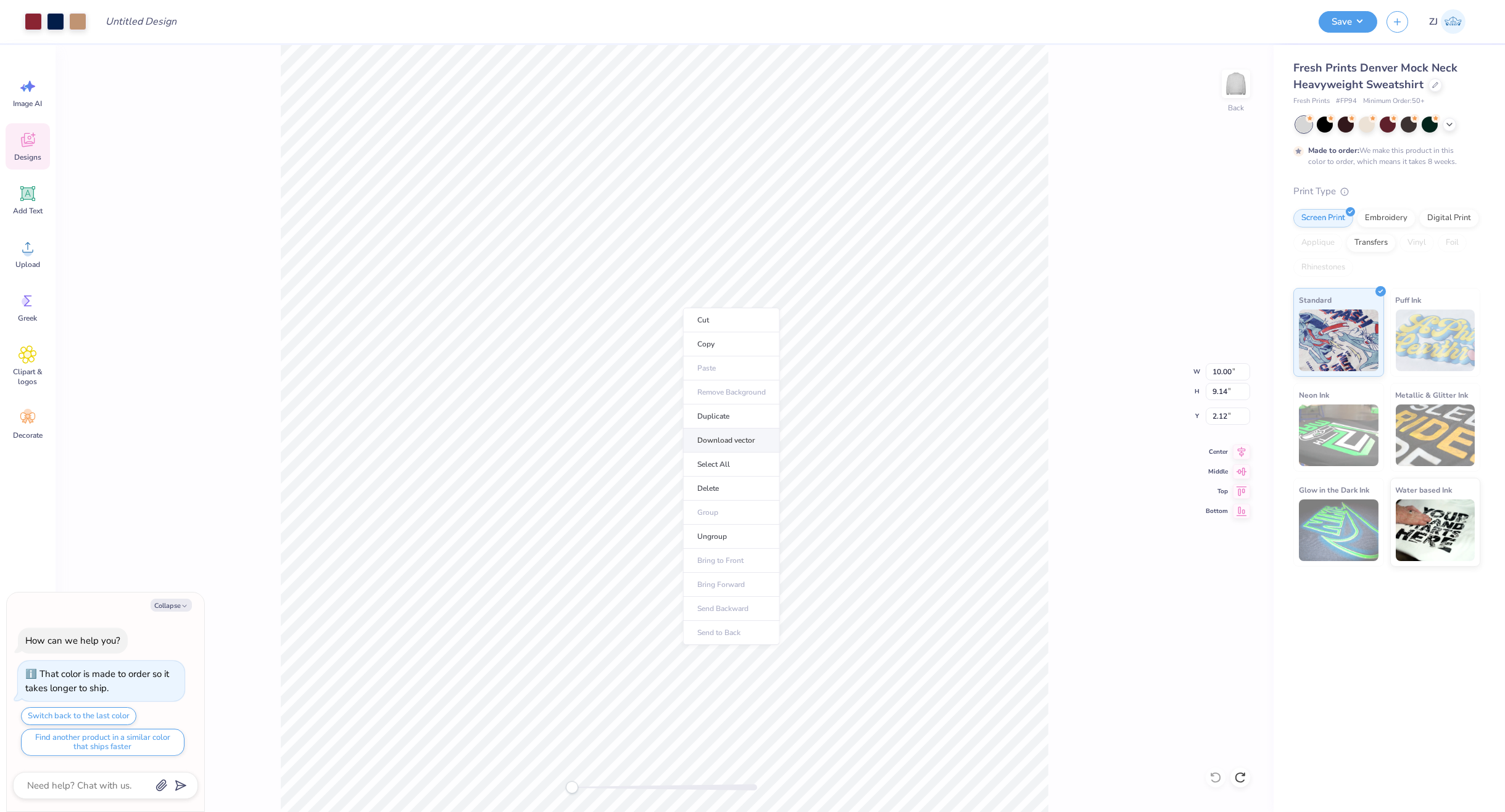
click at [730, 444] on li "Download vector" at bounding box center [732, 440] width 97 height 24
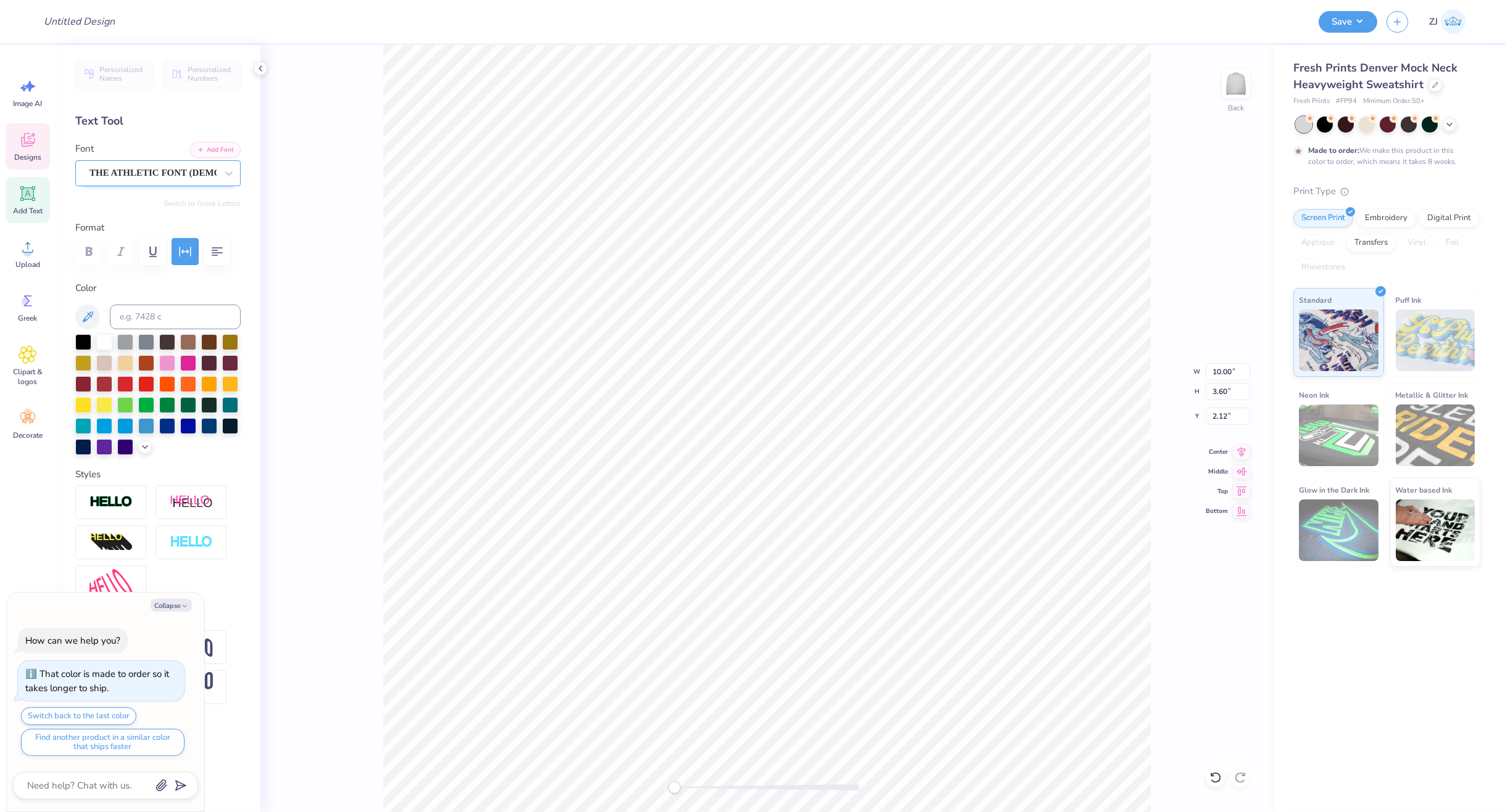
click at [155, 171] on div "THE ATHLETIC FONT (DEMO VERSION)" at bounding box center [153, 173] width 130 height 19
click at [123, 166] on div "College TM" at bounding box center [153, 173] width 130 height 19
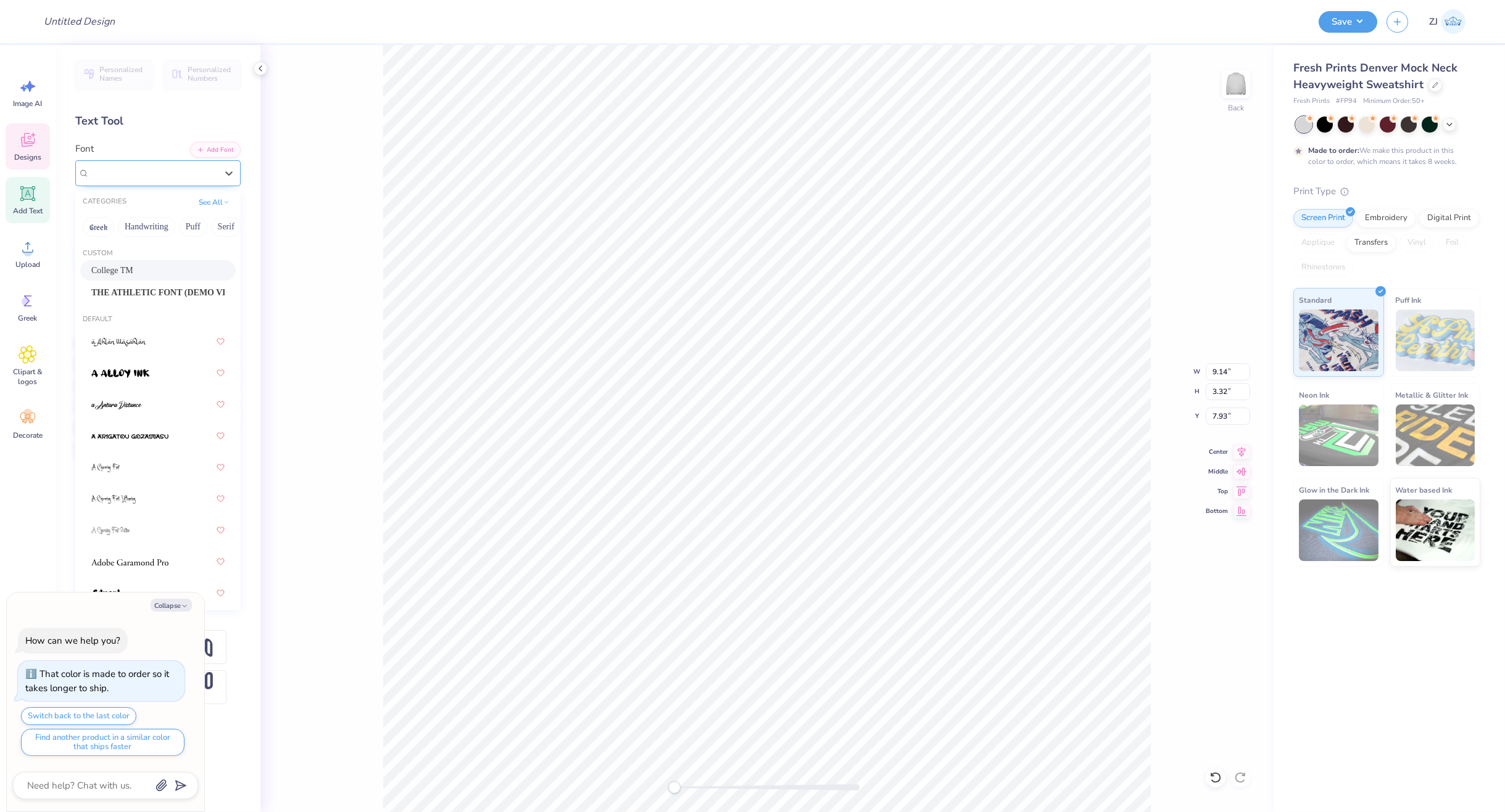
click at [126, 168] on div "College TM" at bounding box center [153, 173] width 130 height 19
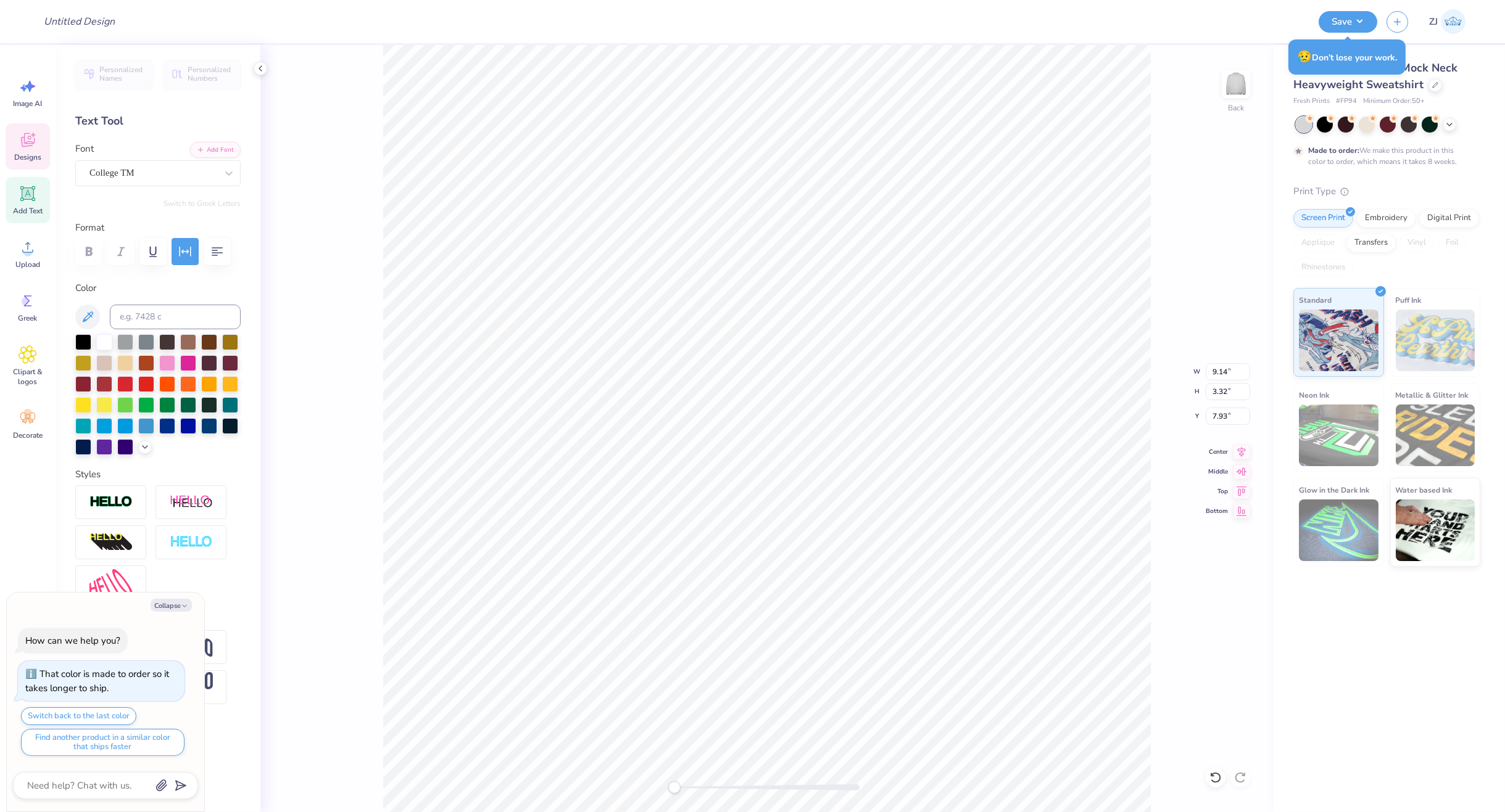
type textarea "x"
